Goal: Navigation & Orientation: Find specific page/section

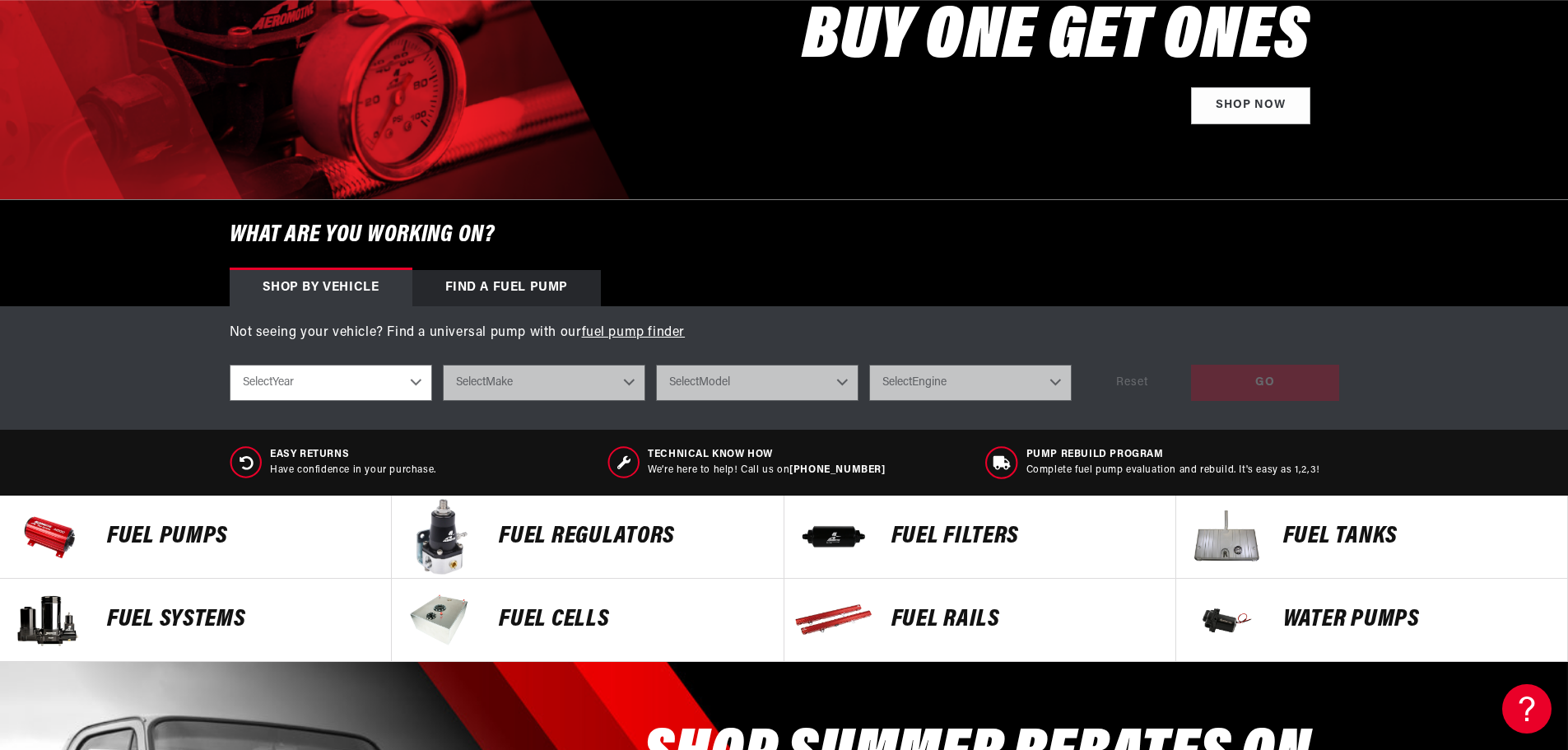
scroll to position [329, 0]
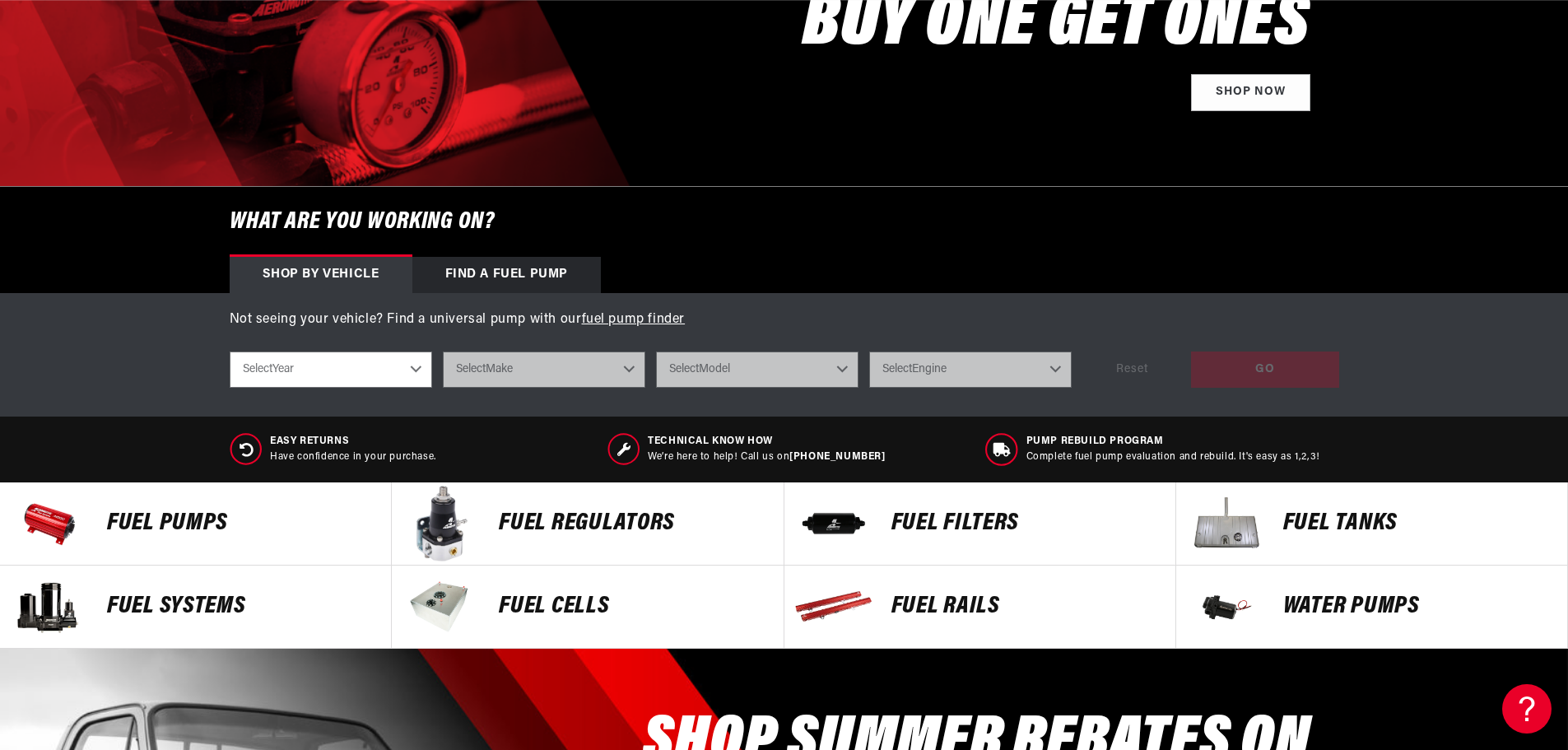
click at [143, 594] on p "Fuel Systems" at bounding box center [241, 606] width 268 height 25
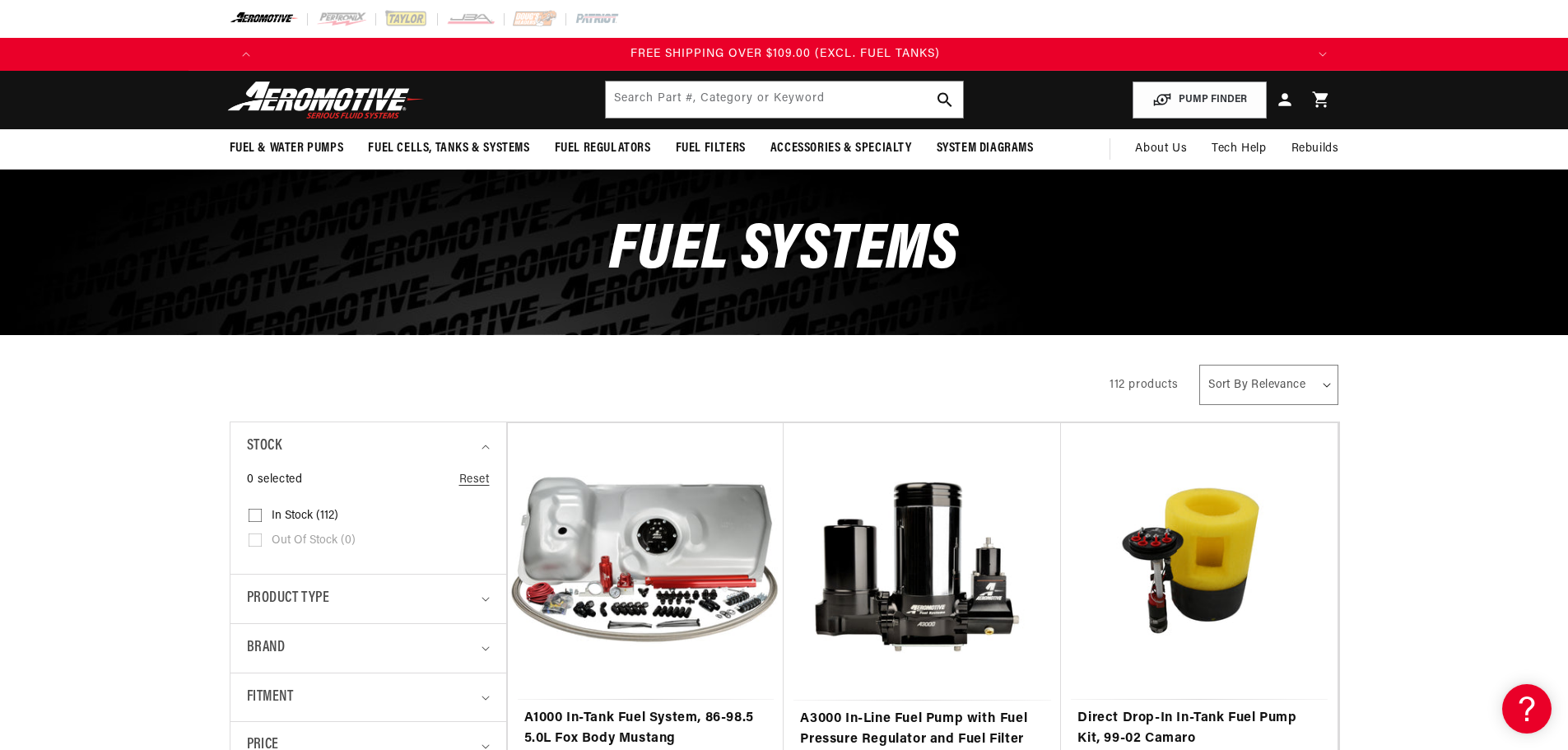
scroll to position [0, 3132]
